Goal: Check status: Check status

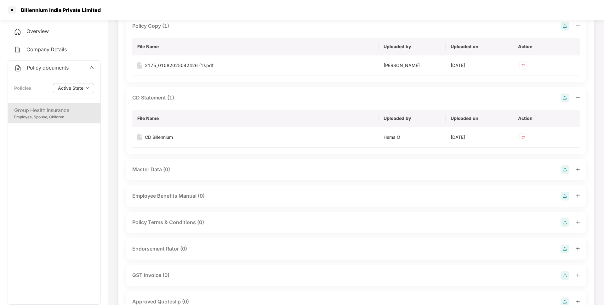
click at [39, 33] on span "Overview" at bounding box center [37, 31] width 22 height 6
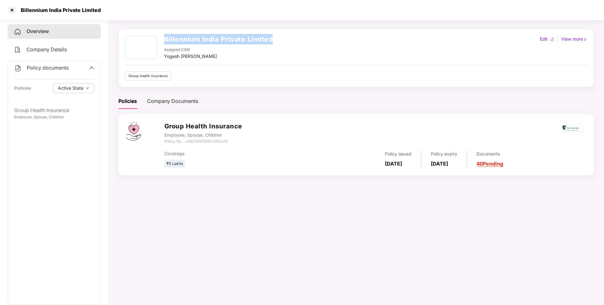
drag, startPoint x: 276, startPoint y: 39, endPoint x: 163, endPoint y: 39, distance: 113.4
click at [163, 39] on div "Billennium India Private Limited Assigned CSM Yogesh [PERSON_NAME] Edit | View …" at bounding box center [356, 48] width 462 height 24
copy h2 "Billennium India Private Limited"
click at [216, 143] on icon "GMC0000691000100" at bounding box center [207, 141] width 42 height 5
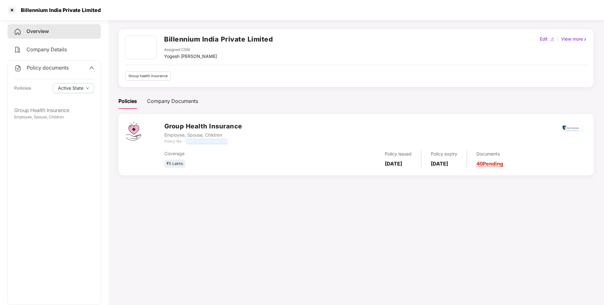
copy icon "GMC0000691000100"
click at [71, 69] on div "Policy documents" at bounding box center [54, 68] width 80 height 8
click at [51, 86] on span "CD Accounts" at bounding box center [42, 86] width 31 height 6
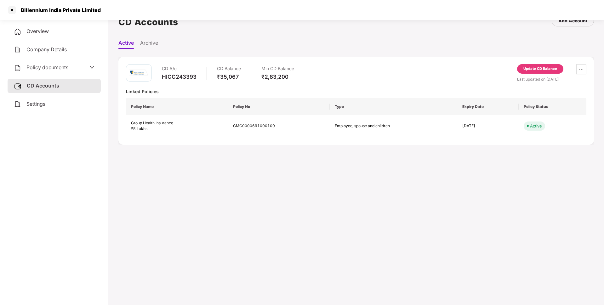
click at [42, 104] on span "Settings" at bounding box center [35, 104] width 19 height 6
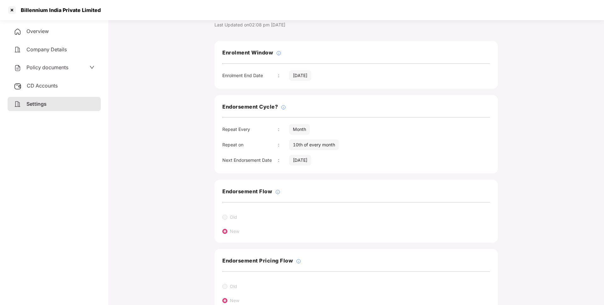
click at [64, 87] on div "CD Accounts" at bounding box center [54, 86] width 93 height 14
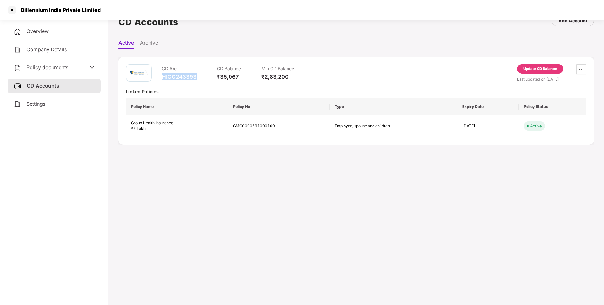
drag, startPoint x: 197, startPoint y: 76, endPoint x: 161, endPoint y: 77, distance: 35.6
click at [161, 77] on div "CD A/c HICC243393 CD Balance ₹35,067 Min CD Balance ₹2,83,200" at bounding box center [210, 73] width 168 height 18
copy div "HICC243393"
